Goal: Transaction & Acquisition: Download file/media

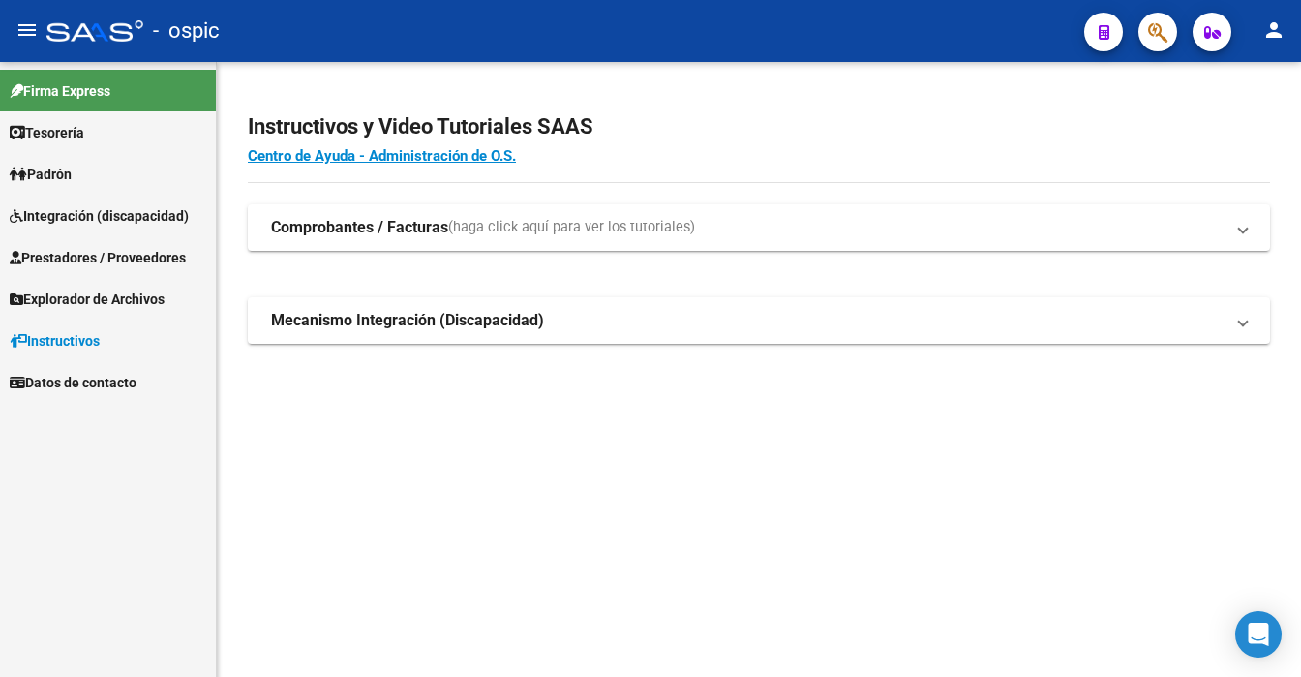
click at [112, 249] on span "Prestadores / Proveedores" at bounding box center [98, 257] width 176 height 21
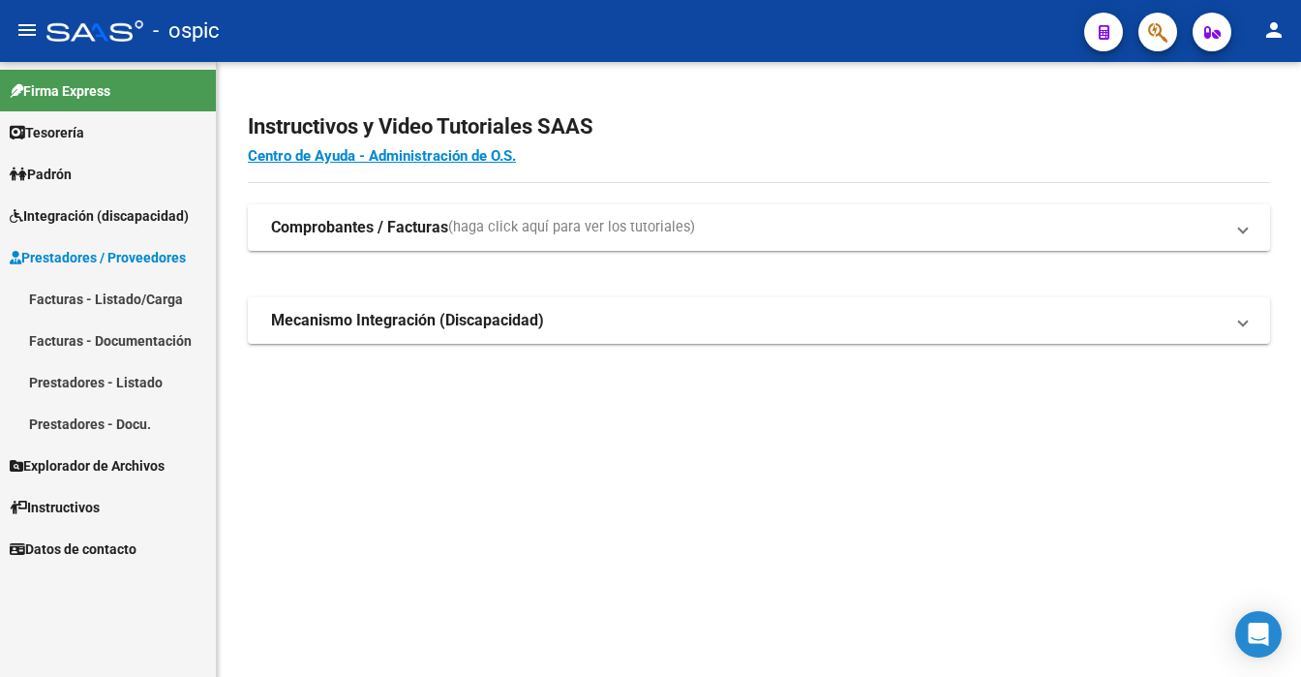
click at [306, 230] on strong "Comprobantes / Facturas" at bounding box center [359, 227] width 177 height 21
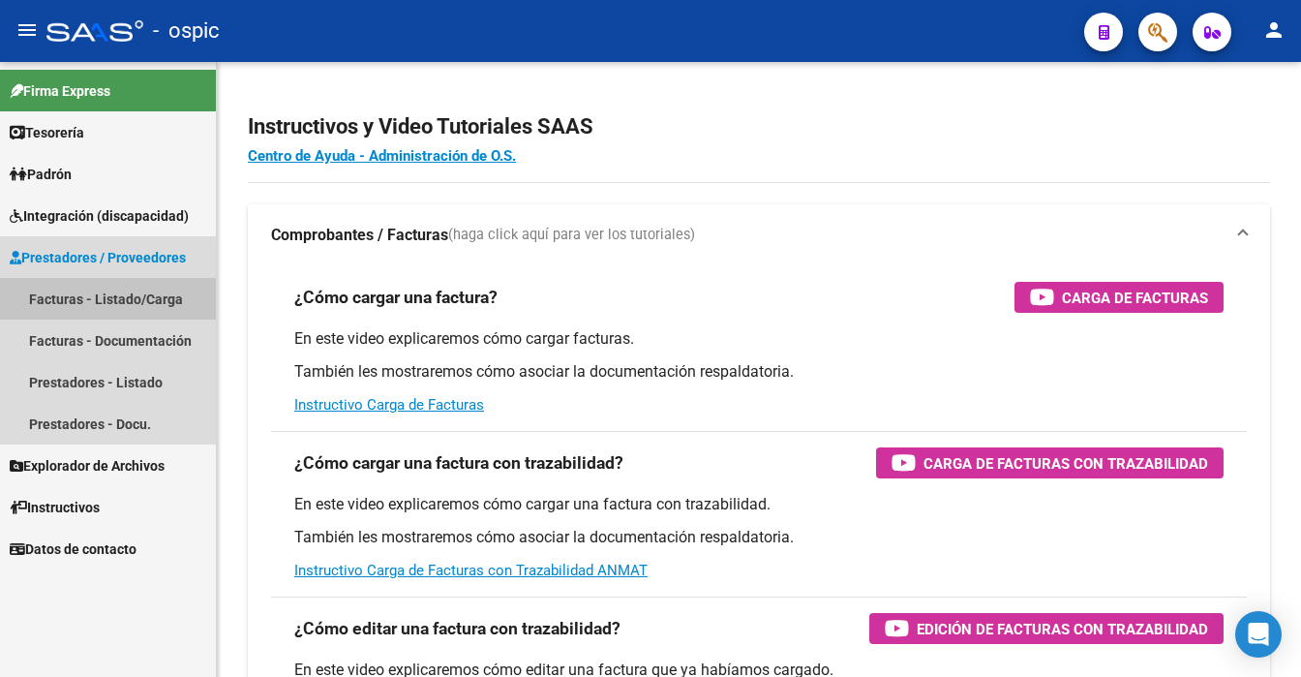
click at [132, 298] on link "Facturas - Listado/Carga" at bounding box center [108, 299] width 216 height 42
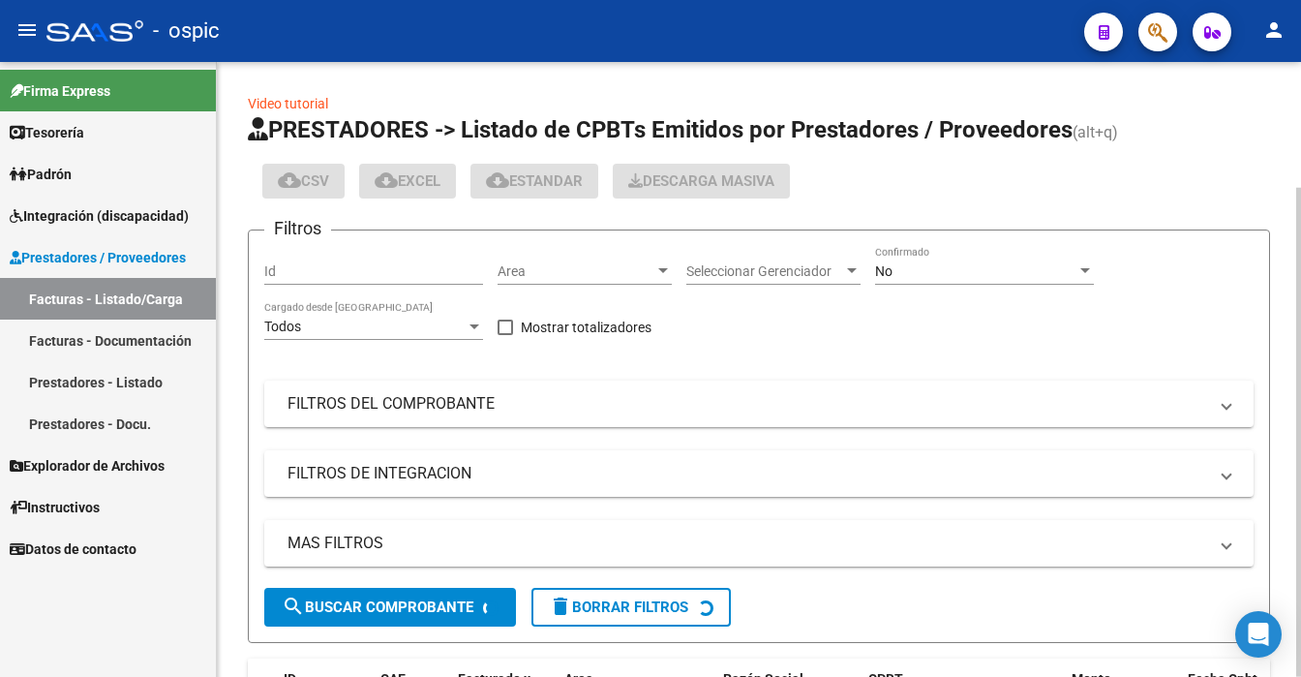
click at [945, 269] on div "No" at bounding box center [975, 271] width 201 height 16
click at [1086, 264] on div at bounding box center [1084, 270] width 17 height 15
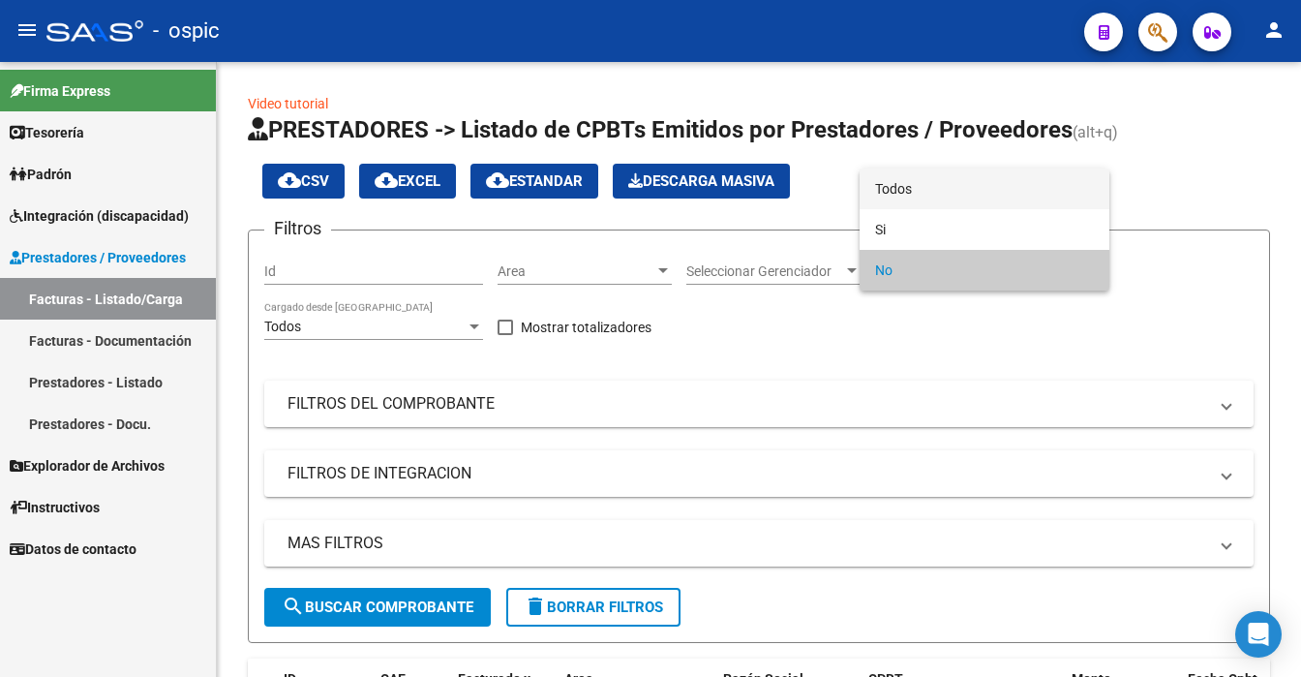
click at [1006, 185] on span "Todos" at bounding box center [984, 188] width 219 height 41
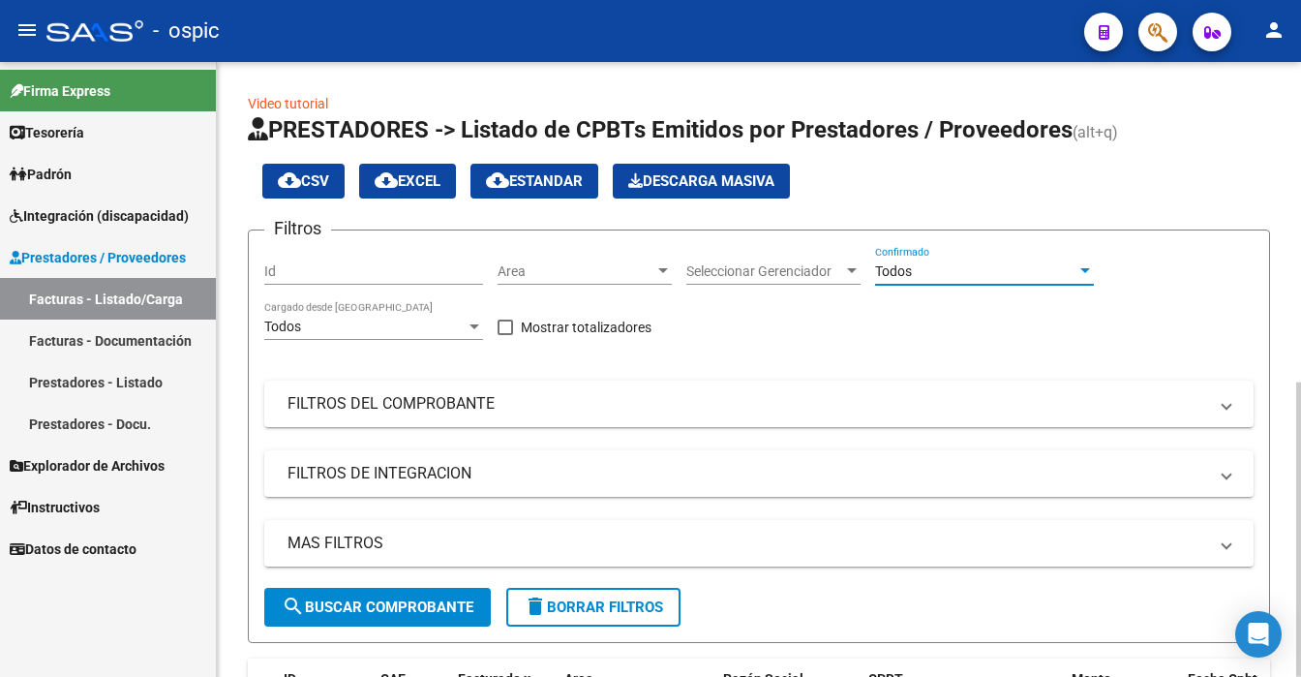
click at [364, 600] on span "search Buscar Comprobante" at bounding box center [378, 606] width 192 height 17
click at [1300, 584] on div at bounding box center [1298, 369] width 5 height 615
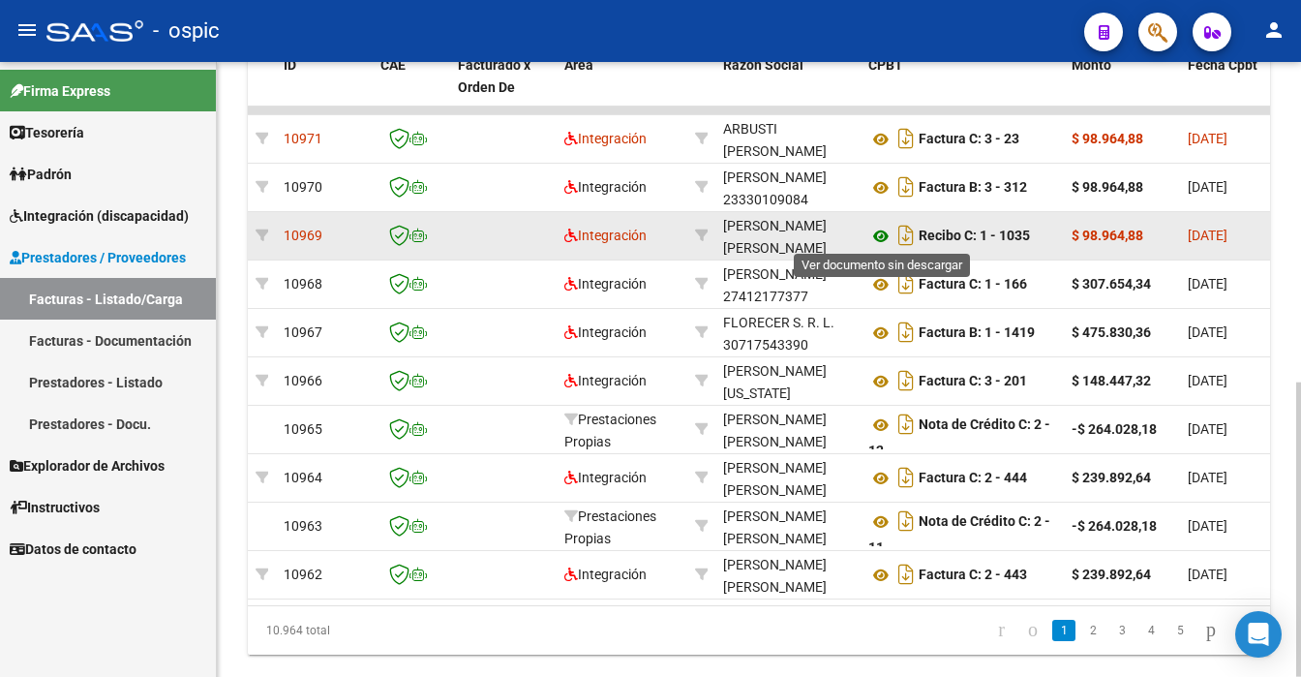
click at [880, 228] on icon at bounding box center [880, 236] width 25 height 23
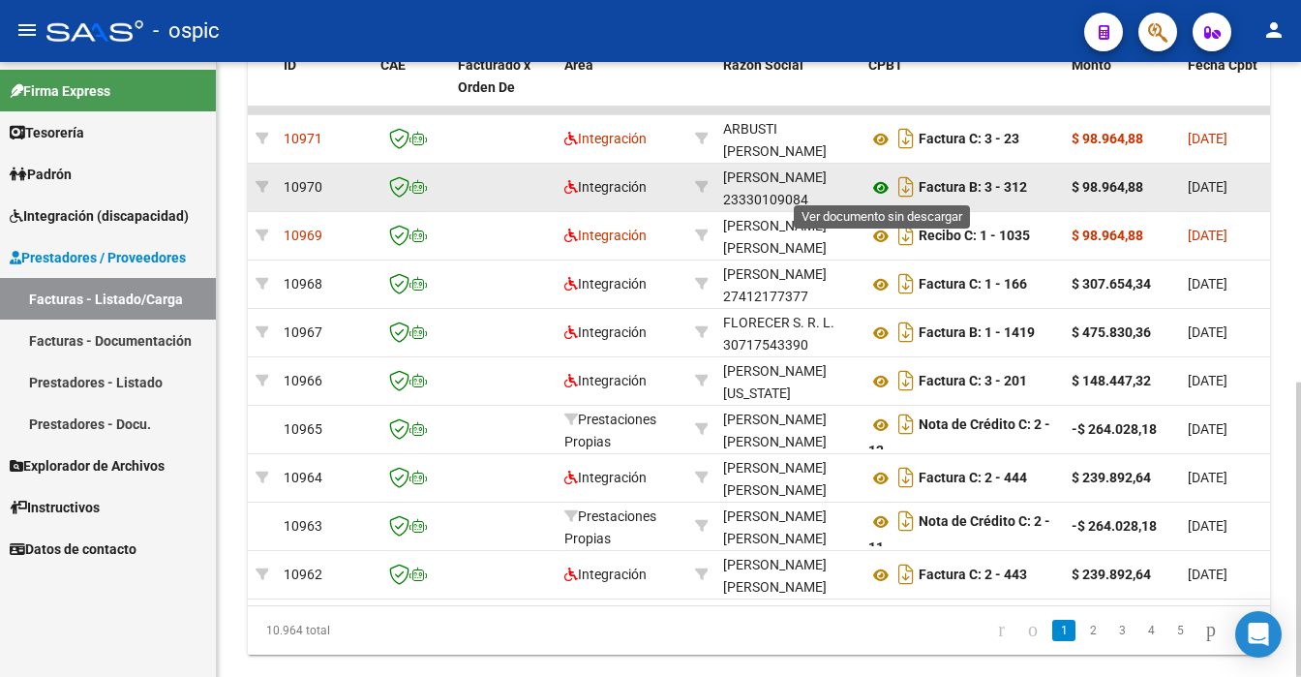
click at [874, 180] on icon at bounding box center [880, 187] width 25 height 23
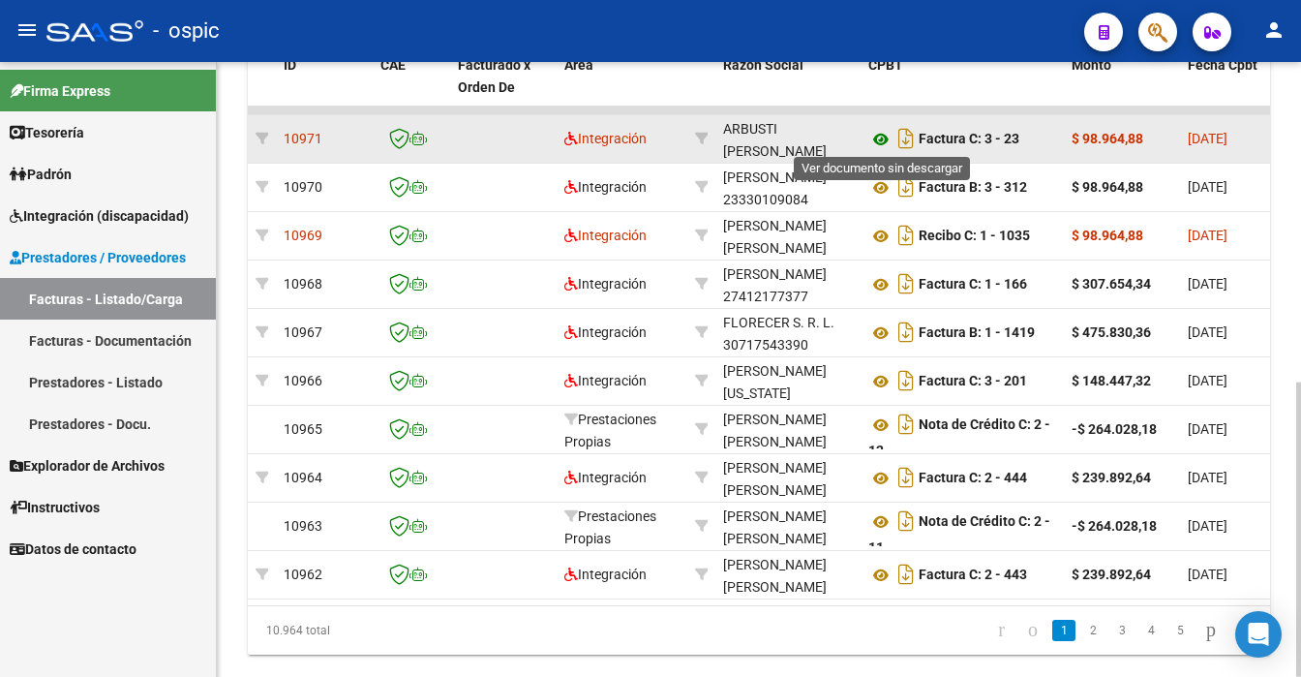
click at [877, 134] on icon at bounding box center [880, 139] width 25 height 23
